Goal: Task Accomplishment & Management: Manage account settings

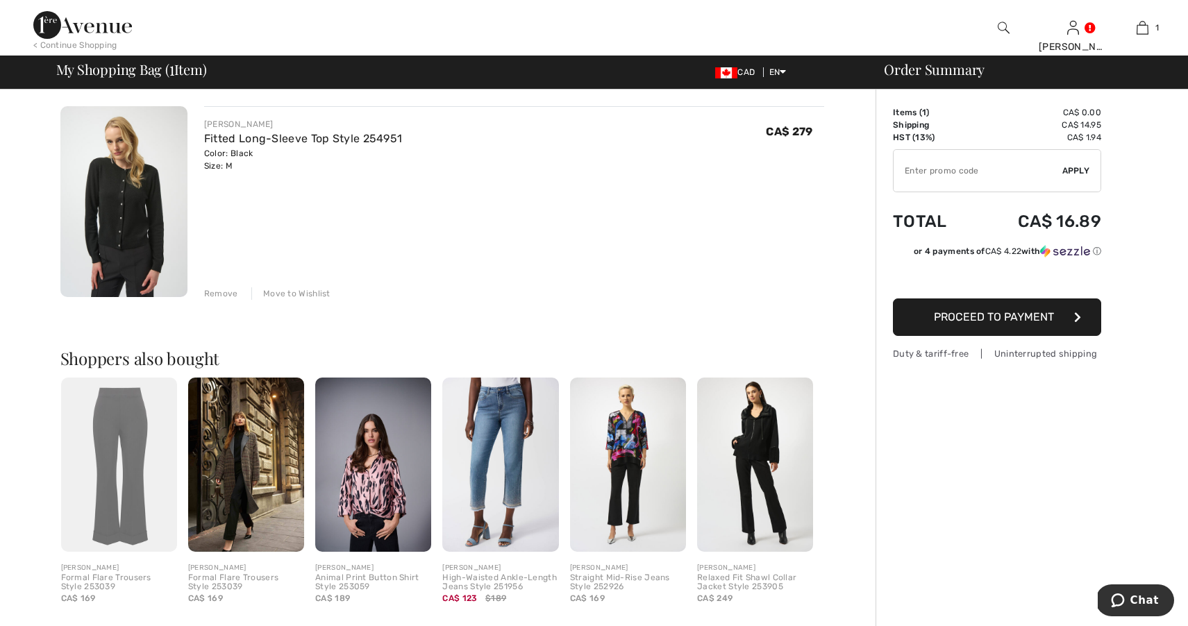
click at [223, 294] on div "Remove" at bounding box center [221, 293] width 34 height 12
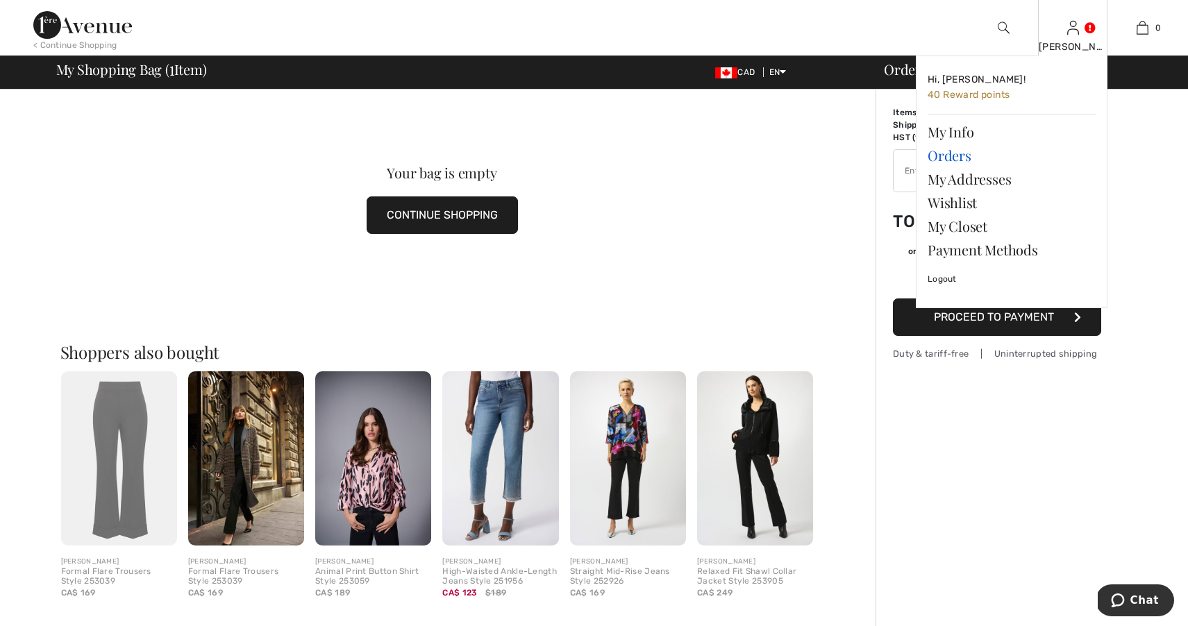
click at [953, 155] on link "Orders" at bounding box center [1011, 156] width 168 height 24
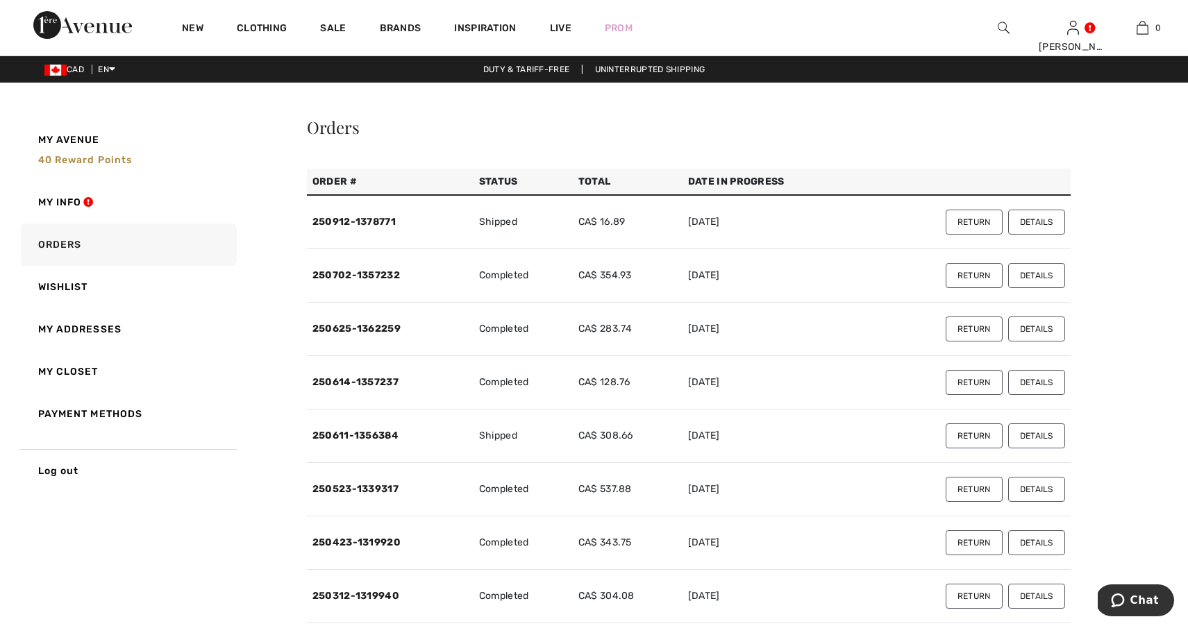
click at [1022, 220] on button "Details" at bounding box center [1036, 222] width 57 height 25
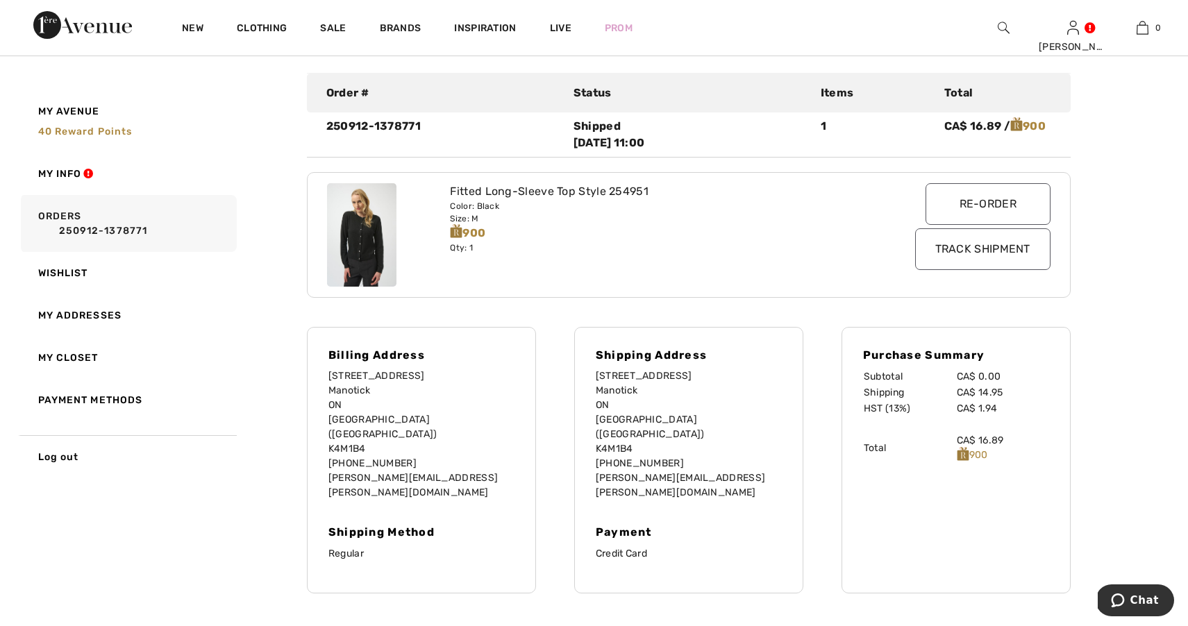
scroll to position [153, 0]
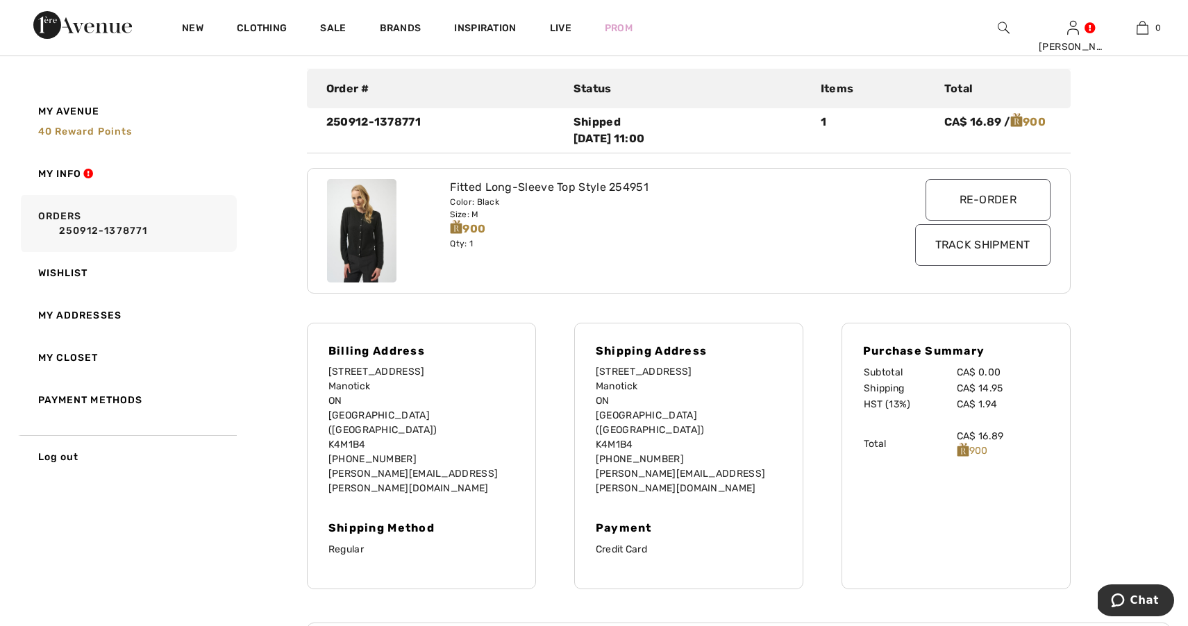
click at [966, 243] on input "Track Shipment" at bounding box center [982, 245] width 135 height 42
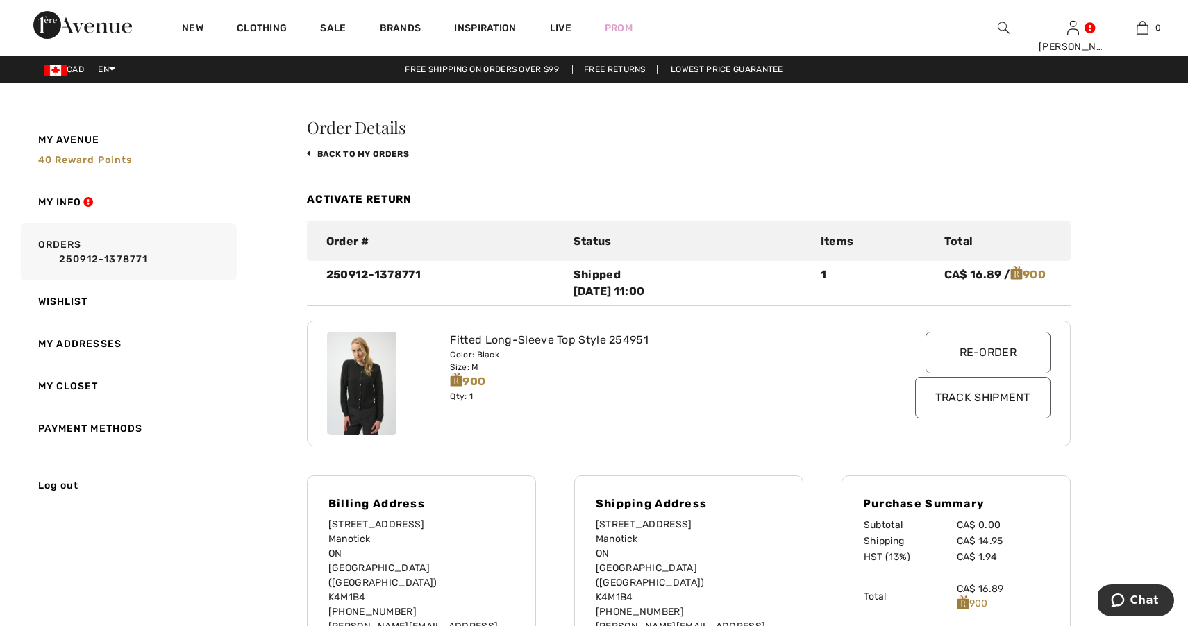
scroll to position [0, 0]
click at [556, 21] on link "Live" at bounding box center [561, 28] width 22 height 15
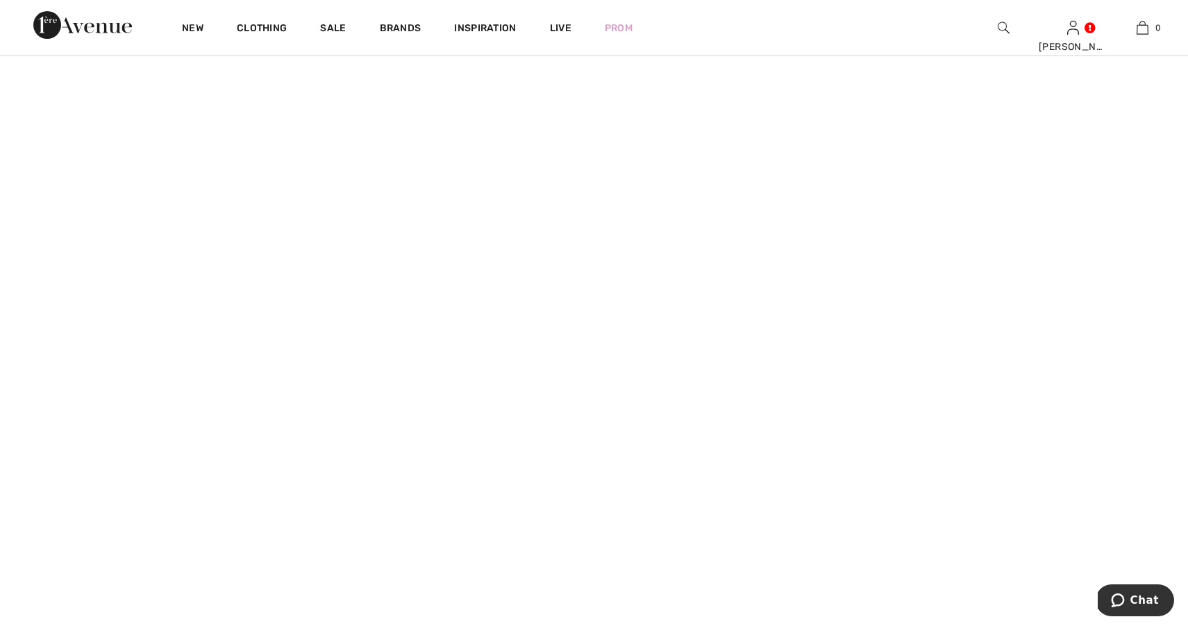
scroll to position [159, 0]
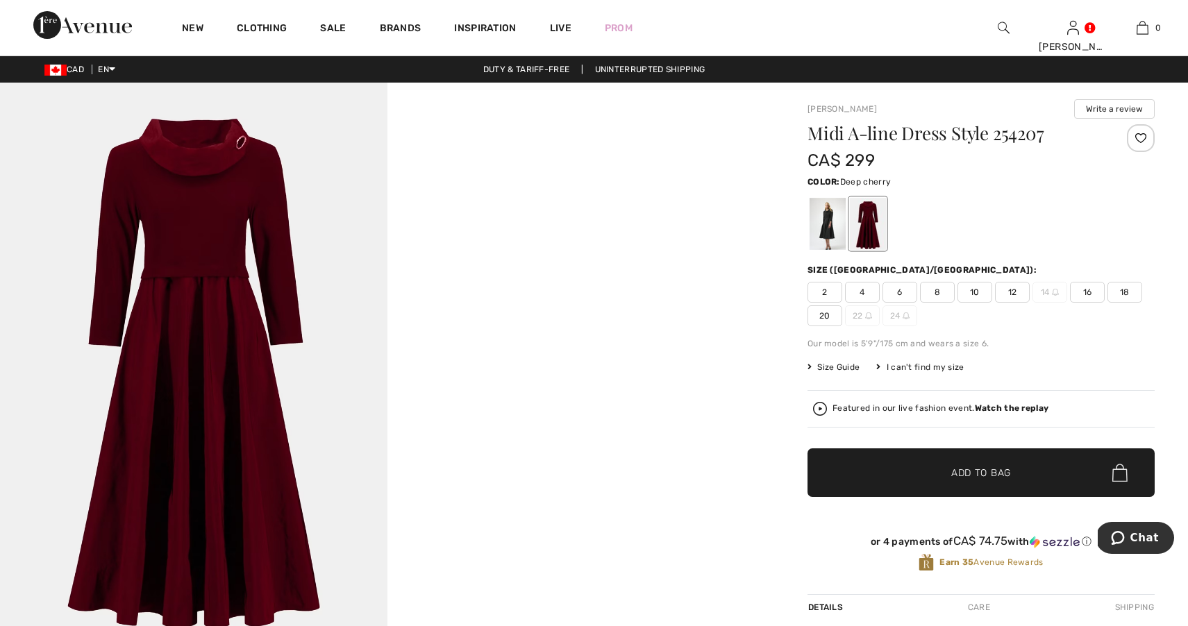
click at [973, 290] on span "10" at bounding box center [974, 292] width 35 height 21
click at [1139, 136] on div at bounding box center [1141, 138] width 28 height 28
click at [1139, 138] on div "Added to Wishlist" at bounding box center [1141, 138] width 28 height 28
click at [1139, 137] on div "Removed from Wishlist" at bounding box center [1141, 138] width 28 height 28
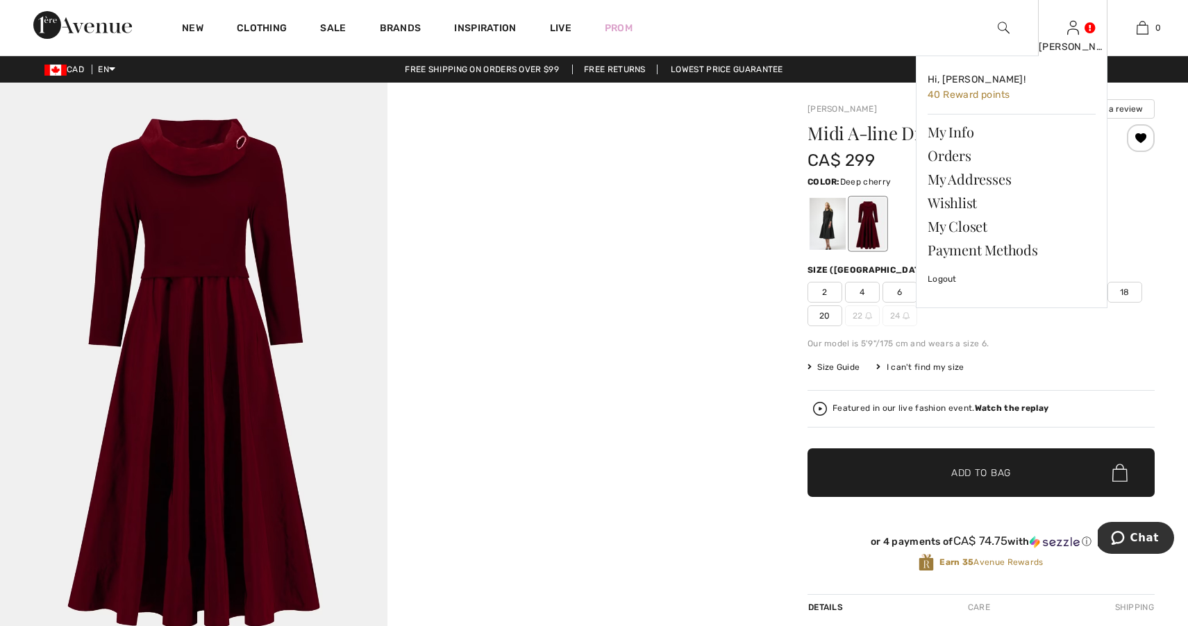
click at [1077, 28] on img at bounding box center [1073, 27] width 12 height 17
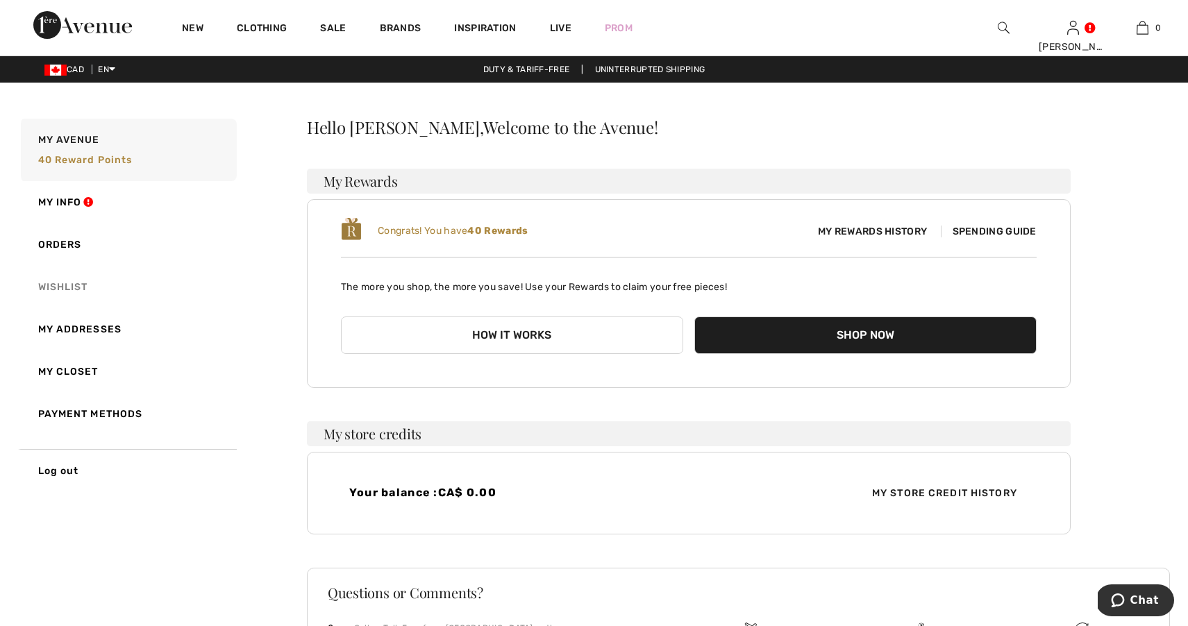
click at [69, 285] on link "Wishlist" at bounding box center [127, 287] width 219 height 42
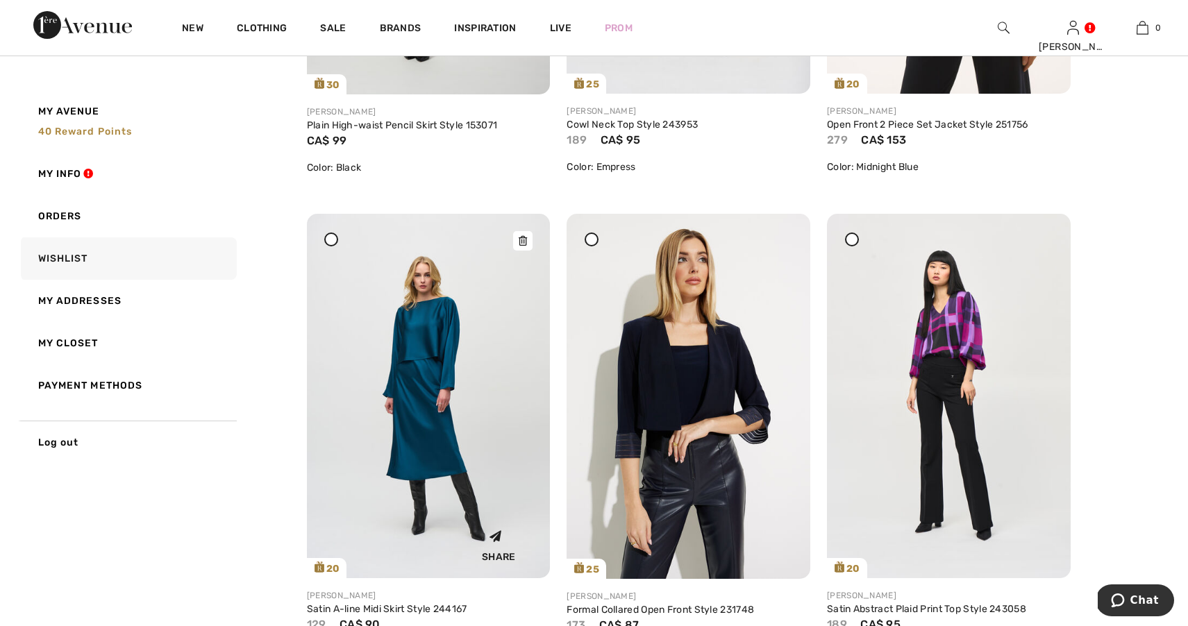
scroll to position [2469, 0]
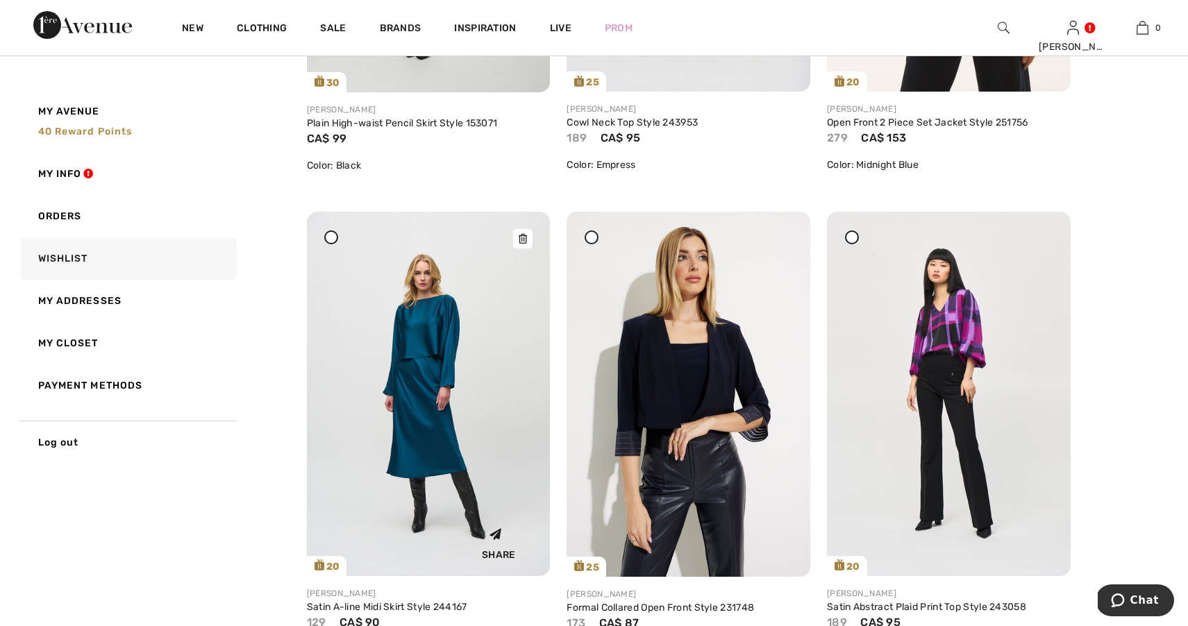
click at [418, 335] on img at bounding box center [429, 394] width 244 height 364
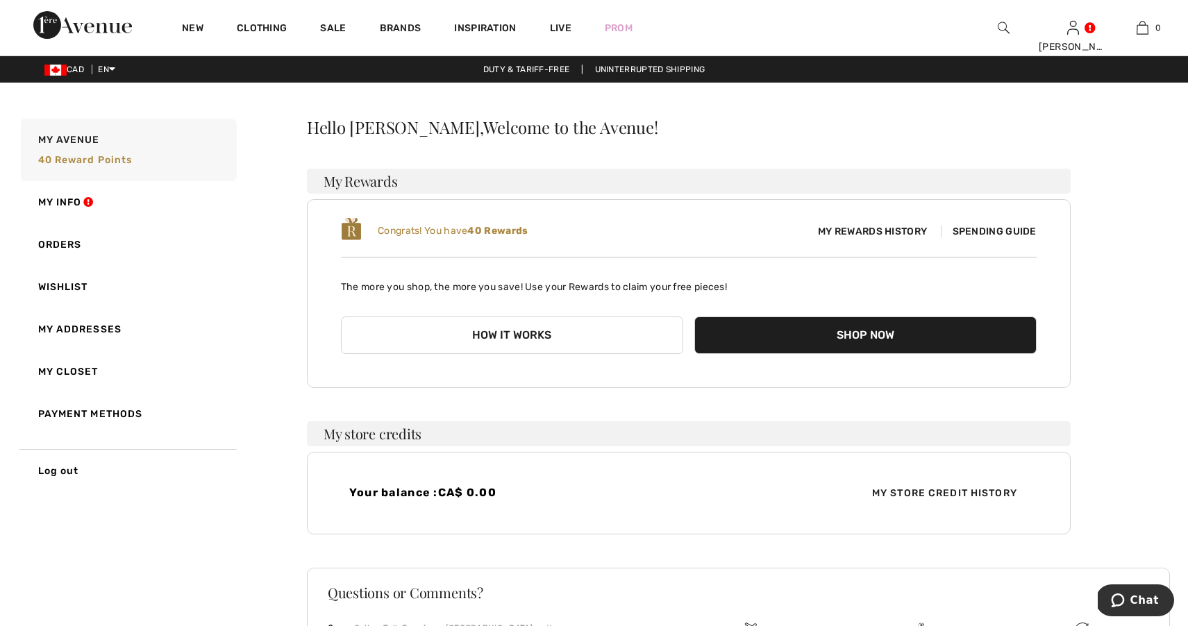
click at [841, 229] on span "My Rewards History" at bounding box center [872, 231] width 131 height 15
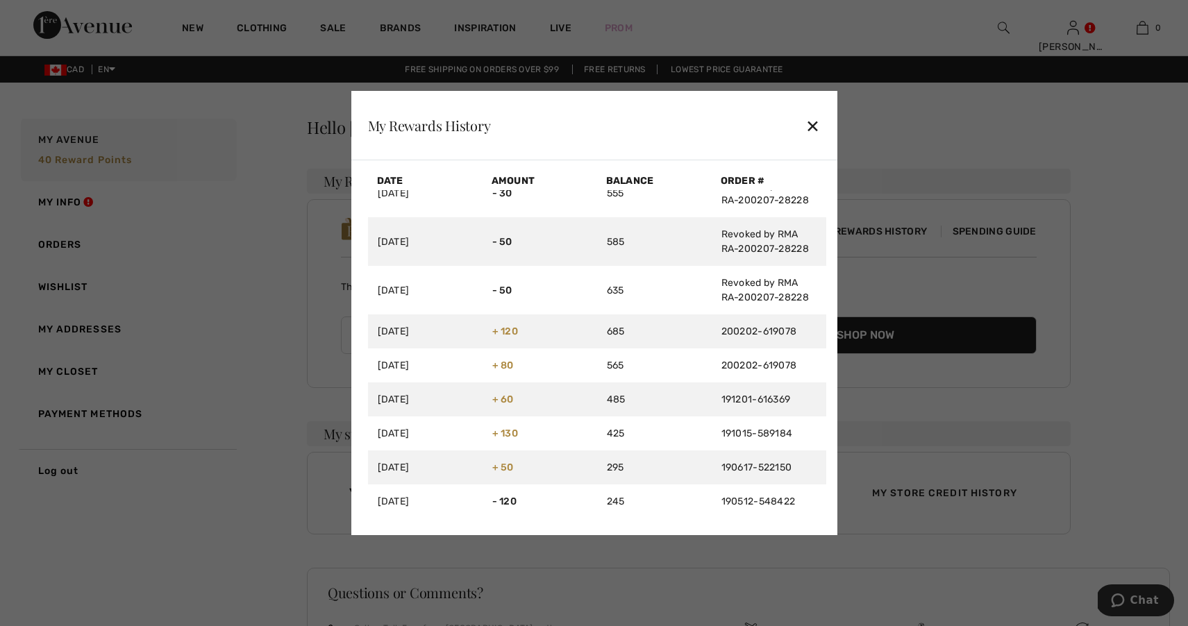
scroll to position [3332, 0]
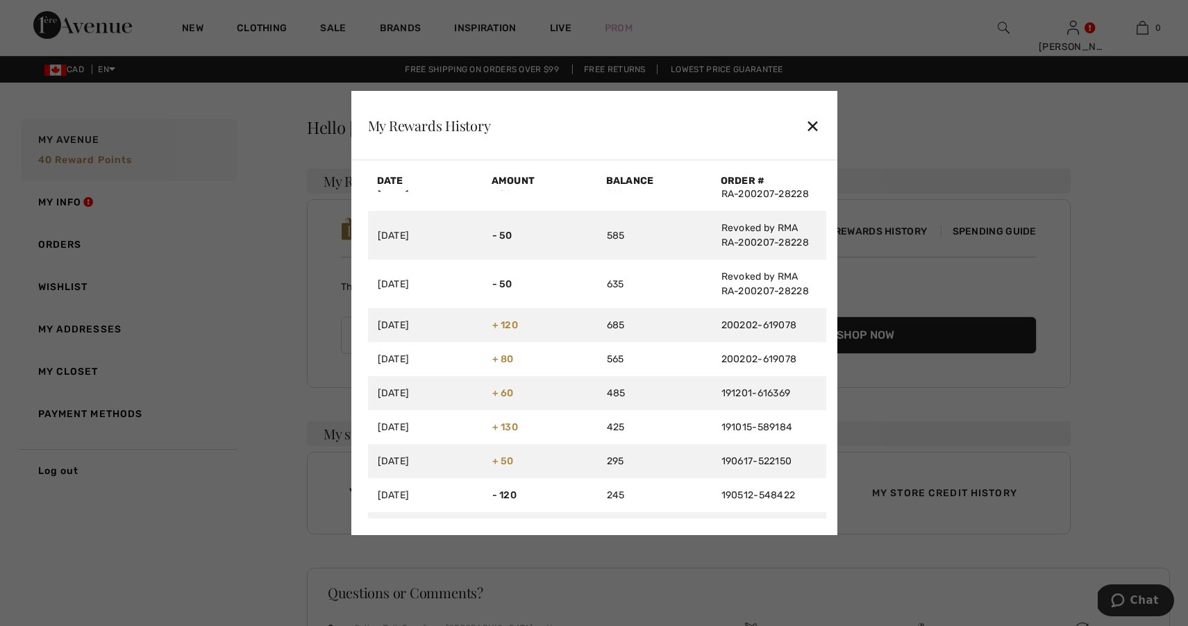
click at [812, 124] on div "✕" at bounding box center [812, 125] width 15 height 29
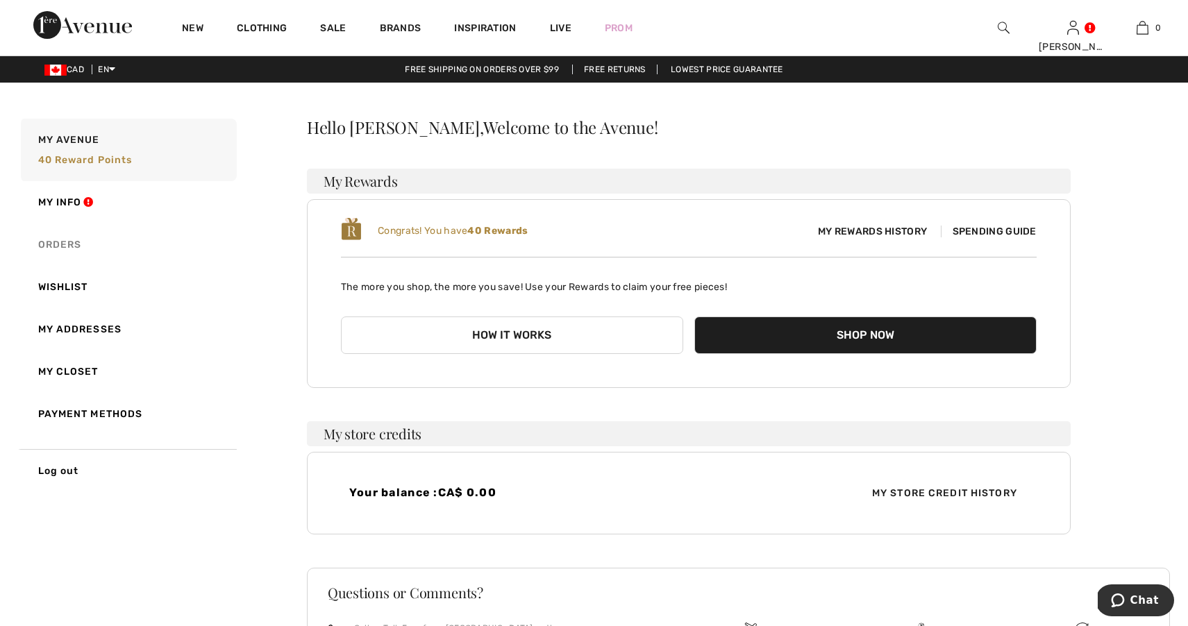
scroll to position [0, 0]
click at [83, 369] on link "My Closet" at bounding box center [127, 372] width 219 height 42
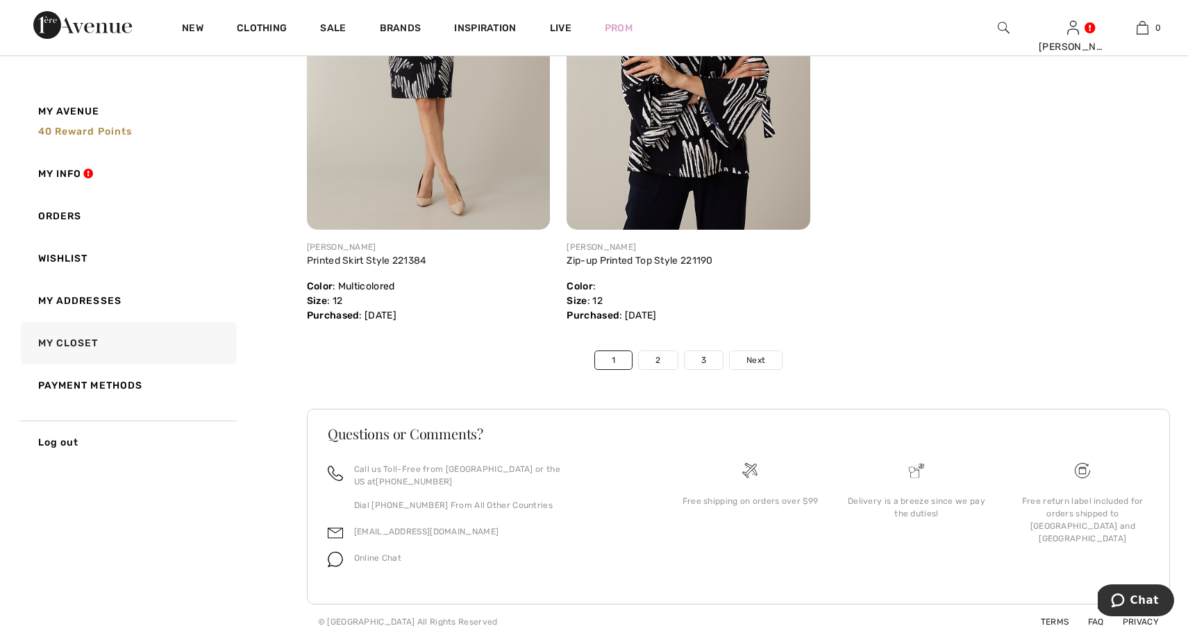
scroll to position [8167, 0]
click at [656, 361] on link "2" at bounding box center [658, 361] width 38 height 18
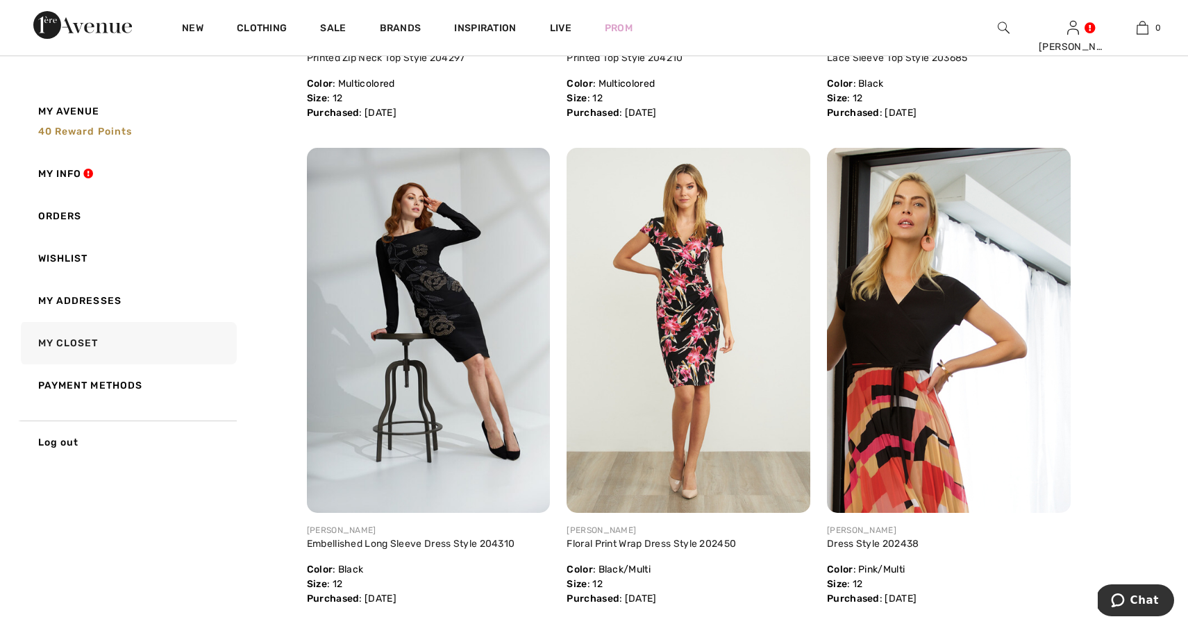
scroll to position [7385, 0]
